Goal: Check status: Check status

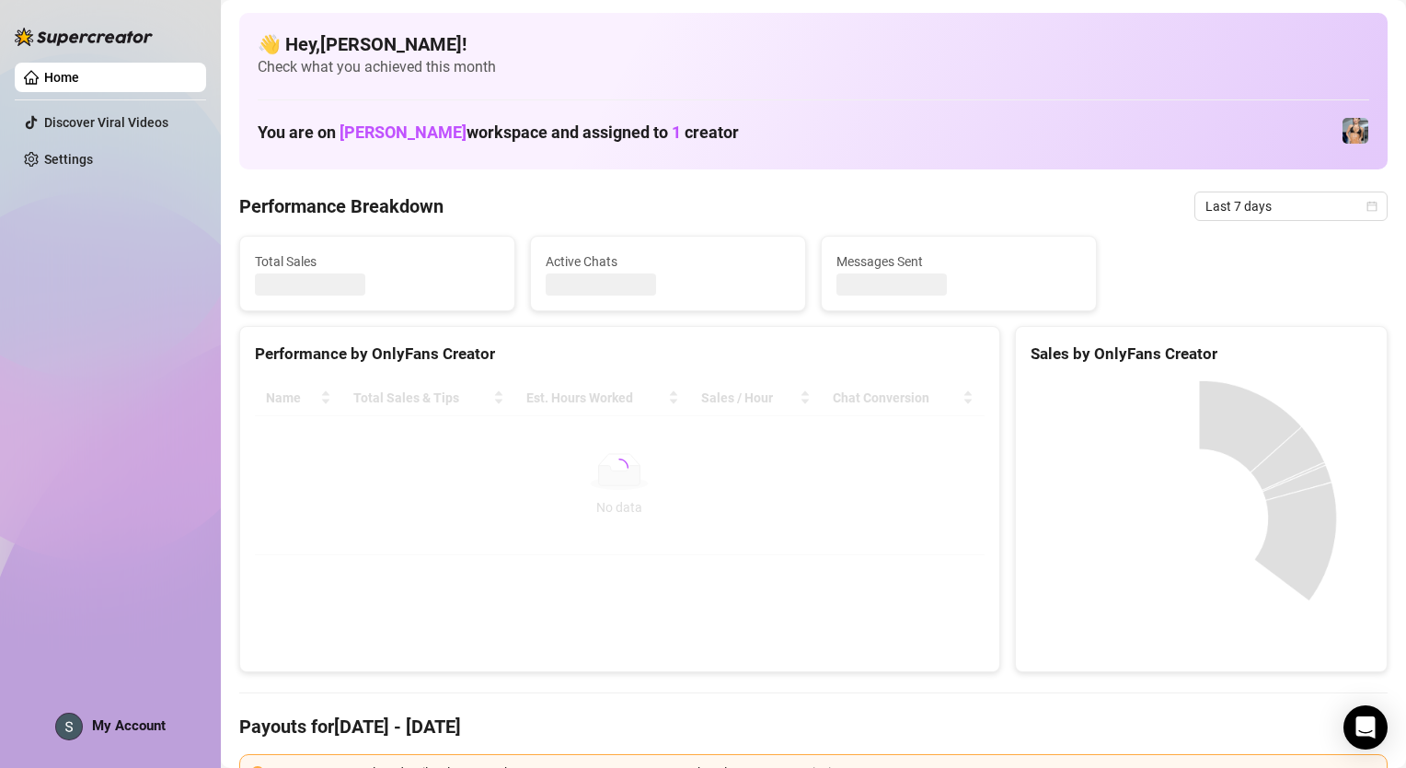
click at [244, 436] on div "Name Total Sales & Tips Est. Hours Worked Sales / Hour Chat Conversion No data …" at bounding box center [619, 467] width 759 height 204
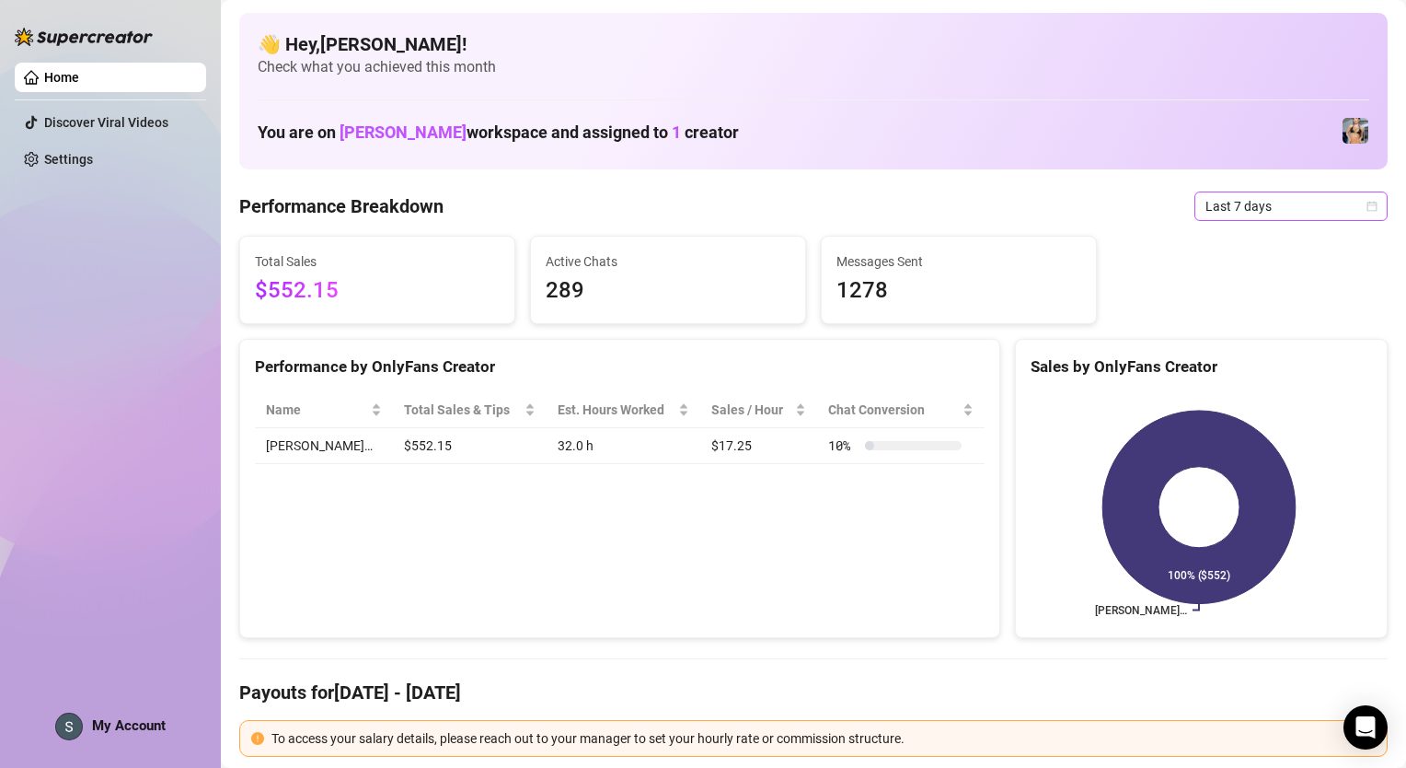
click at [1267, 194] on span "Last 7 days" at bounding box center [1291, 206] width 171 height 28
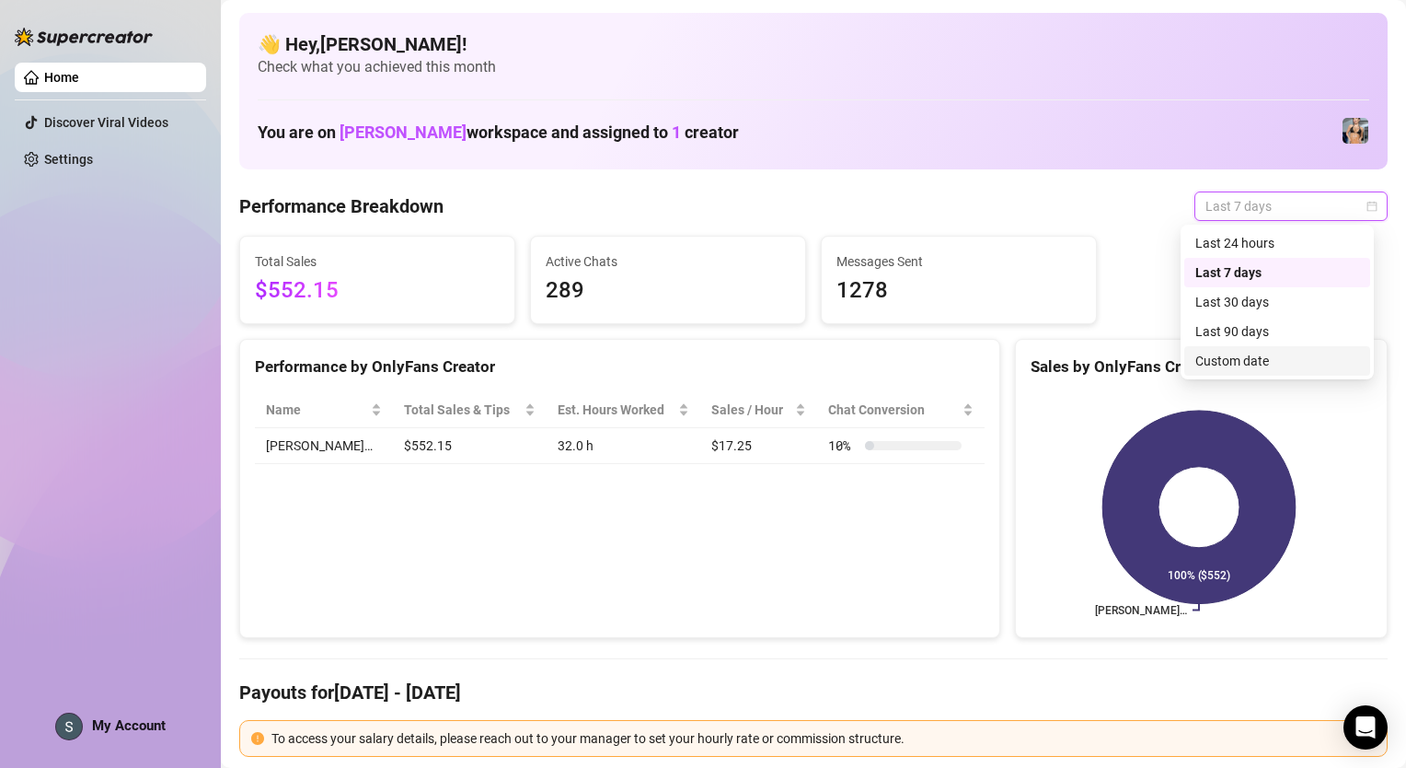
click at [1251, 361] on div "Custom date" at bounding box center [1278, 361] width 164 height 20
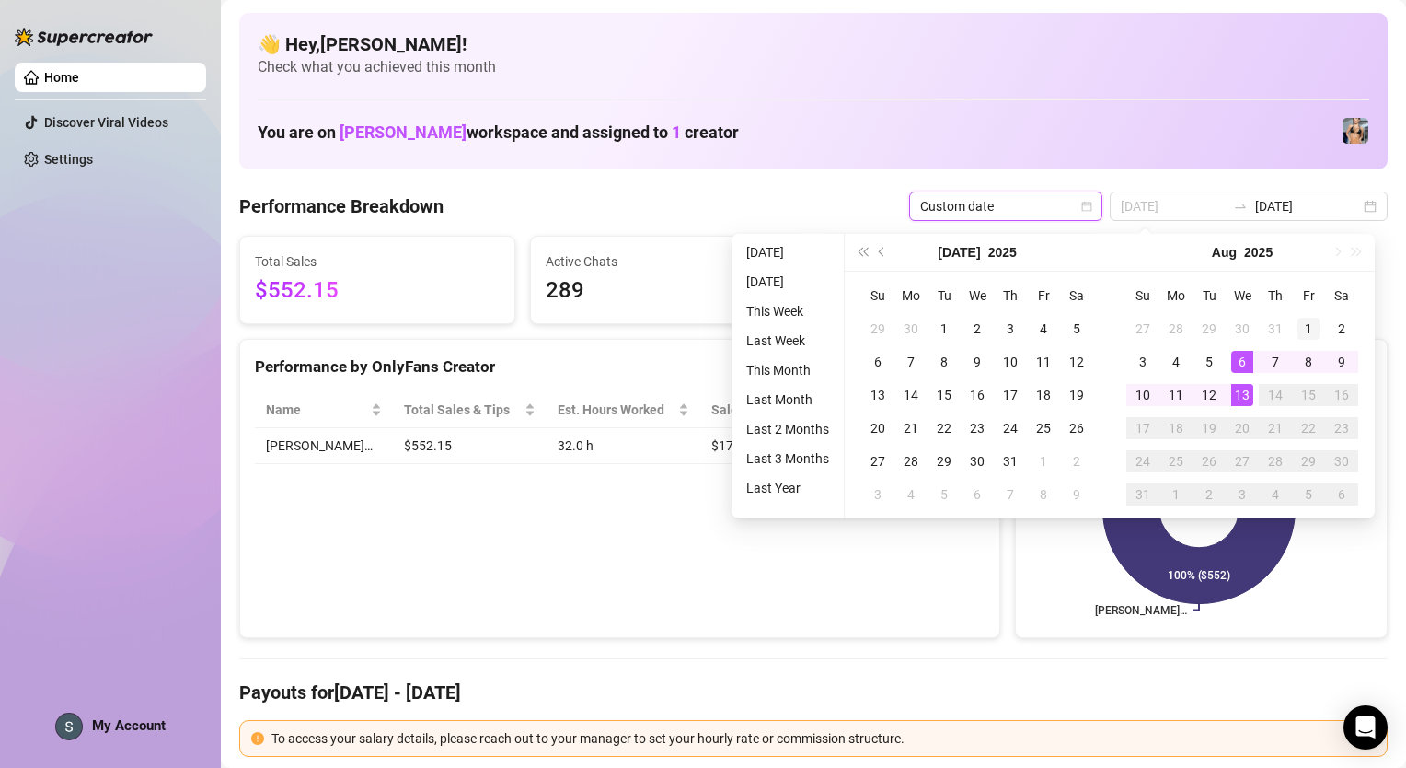
type input "[DATE]"
click at [1306, 325] on div "1" at bounding box center [1309, 329] width 22 height 22
type input "[DATE]"
click at [1248, 392] on div "13" at bounding box center [1242, 395] width 22 height 22
type input "[DATE]"
